Goal: Transaction & Acquisition: Purchase product/service

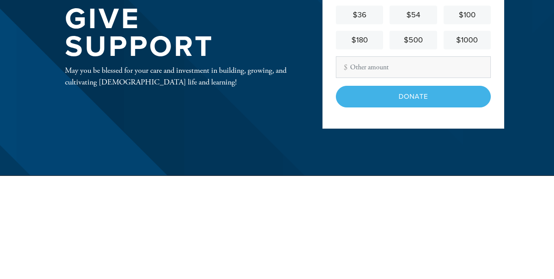
click at [424, 119] on div "$54" at bounding box center [413, 119] width 40 height 12
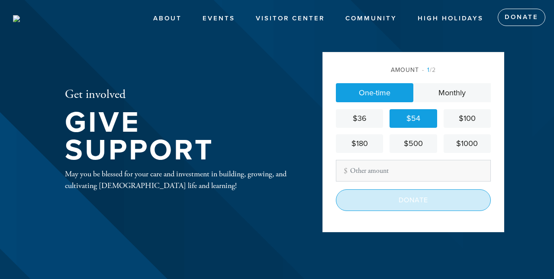
click at [422, 206] on input "Donate" at bounding box center [413, 200] width 155 height 22
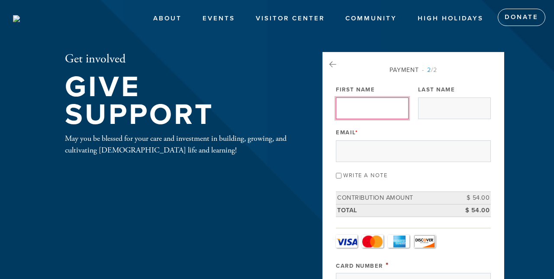
click at [374, 104] on input "First Name" at bounding box center [372, 108] width 73 height 22
type input "[PERSON_NAME]"
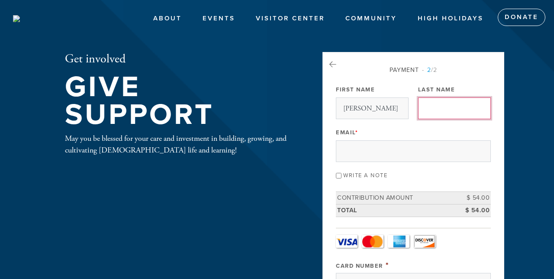
type input "SAMORE"
type input "T"
type input "[STREET_ADDRESS]"
type input "Monterey"
type input "[GEOGRAPHIC_DATA]"
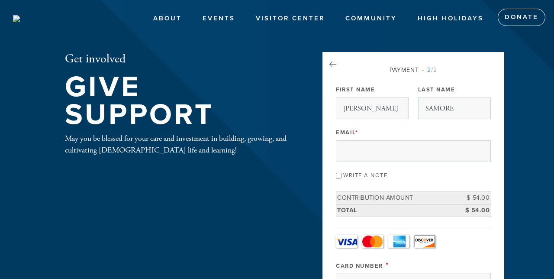
type input "CA"
type input "93940"
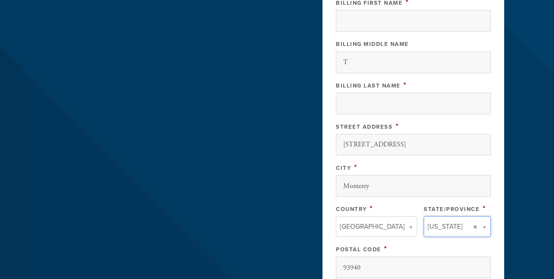
type input "CA"
type input "[GEOGRAPHIC_DATA]"
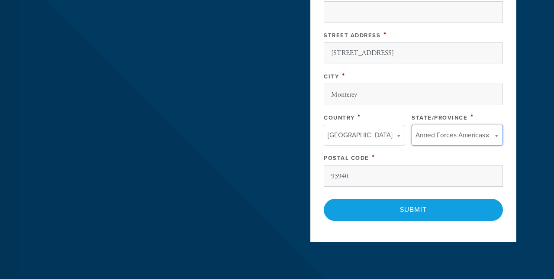
scroll to position [457, 0]
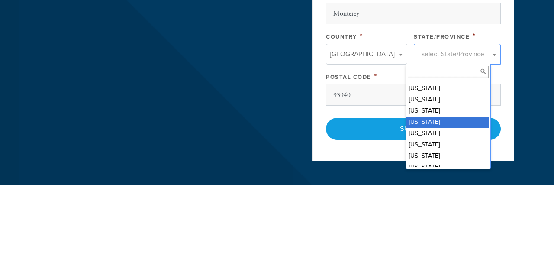
scroll to position [79, 0]
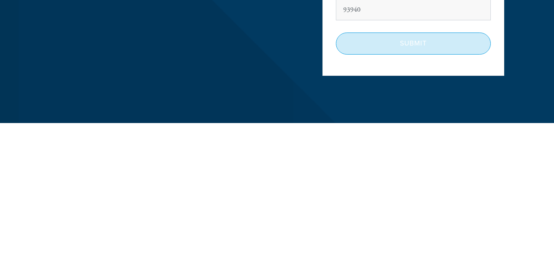
click at [417, 200] on input "Submit" at bounding box center [413, 199] width 155 height 22
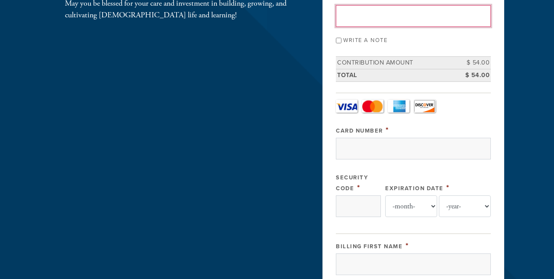
scroll to position [79, 0]
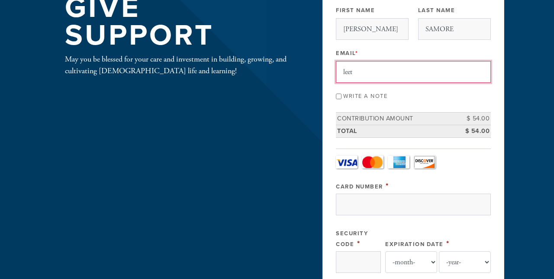
type input "[EMAIL_ADDRESS][DOMAIN_NAME]"
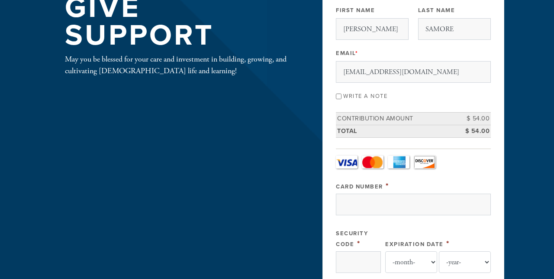
type input "[GEOGRAPHIC_DATA]"
type input "CA"
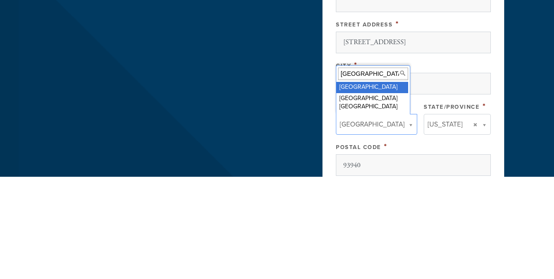
type input "CA"
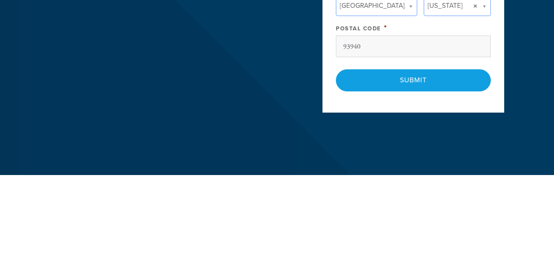
scroll to position [493, 0]
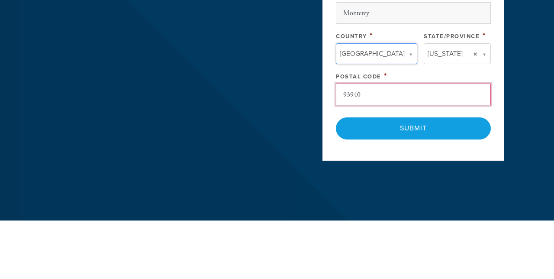
click at [392, 151] on input "93940" at bounding box center [413, 153] width 155 height 22
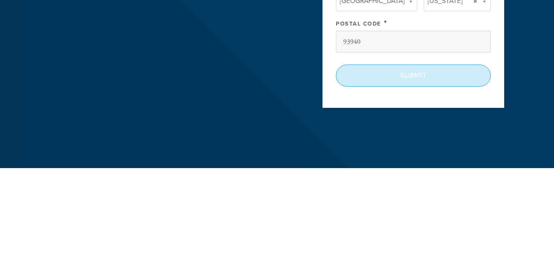
click at [431, 184] on input "Submit" at bounding box center [413, 187] width 155 height 22
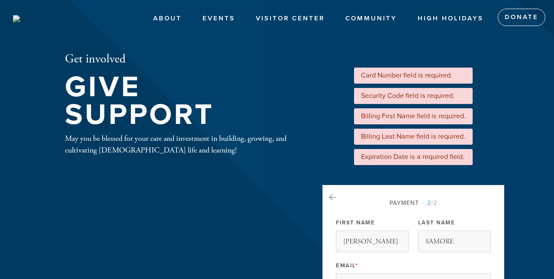
scroll to position [202, 0]
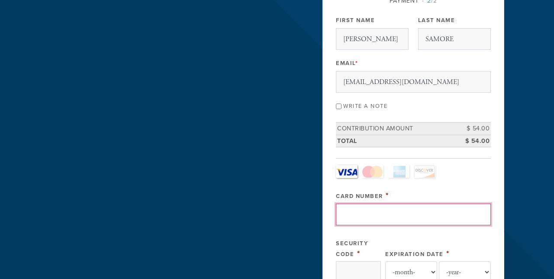
click at [364, 213] on input "Card Number" at bounding box center [413, 215] width 155 height 22
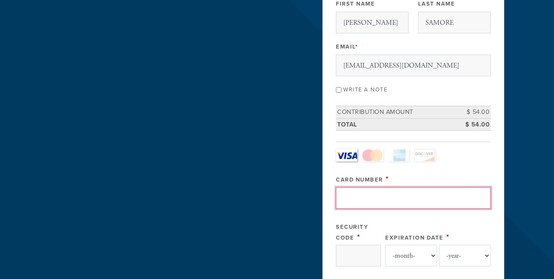
scroll to position [230, 0]
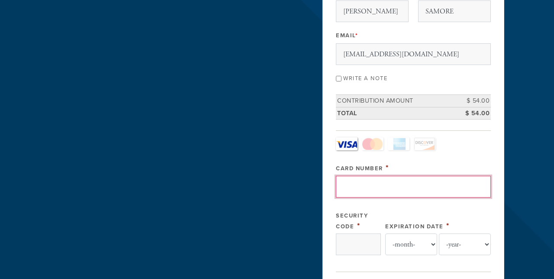
type input "4342562508602727"
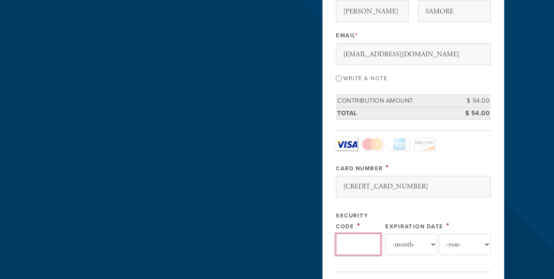
type input "224"
select select "9"
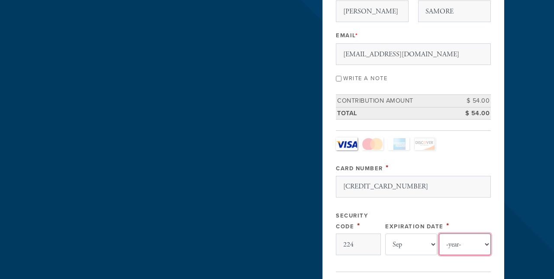
select select "2028"
type input "LEE"
type input "SAMORE"
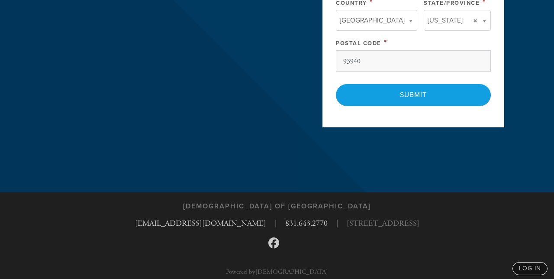
scroll to position [724, 0]
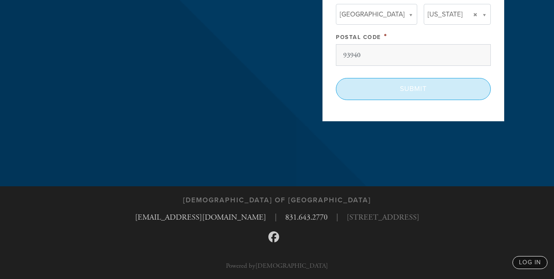
click at [422, 87] on input "Submit" at bounding box center [413, 89] width 155 height 22
